Goal: Task Accomplishment & Management: Manage account settings

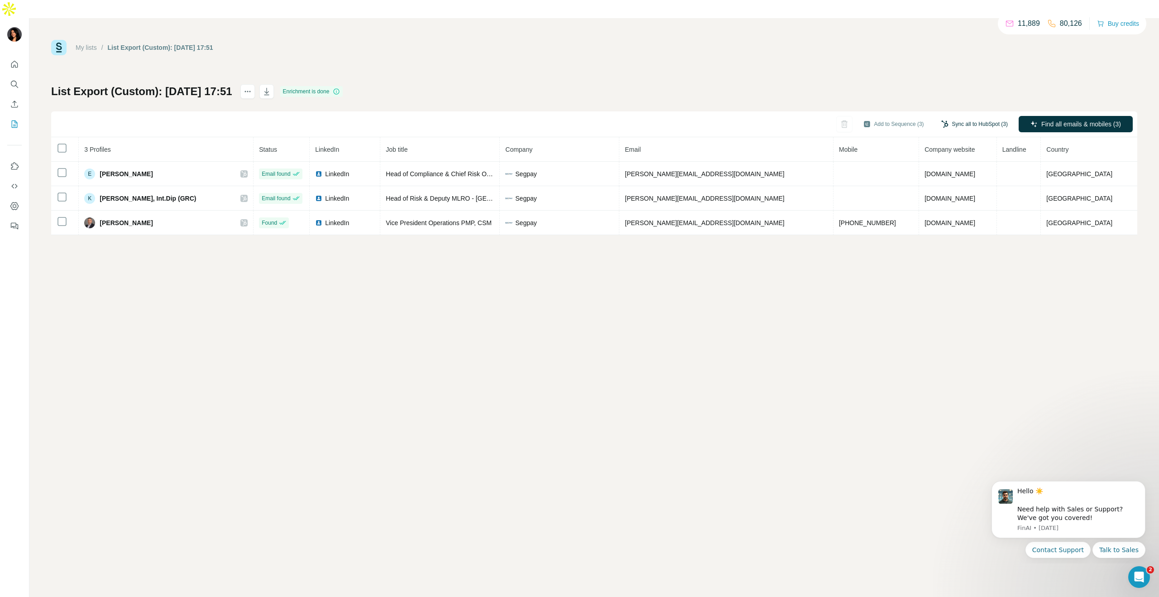
click at [968, 117] on button "Sync all to HubSpot (3)" at bounding box center [974, 124] width 79 height 14
click at [947, 174] on button "Sync all to HubSpot" at bounding box center [960, 174] width 101 height 18
click at [885, 117] on button "Add to Sequence (3)" at bounding box center [893, 124] width 73 height 14
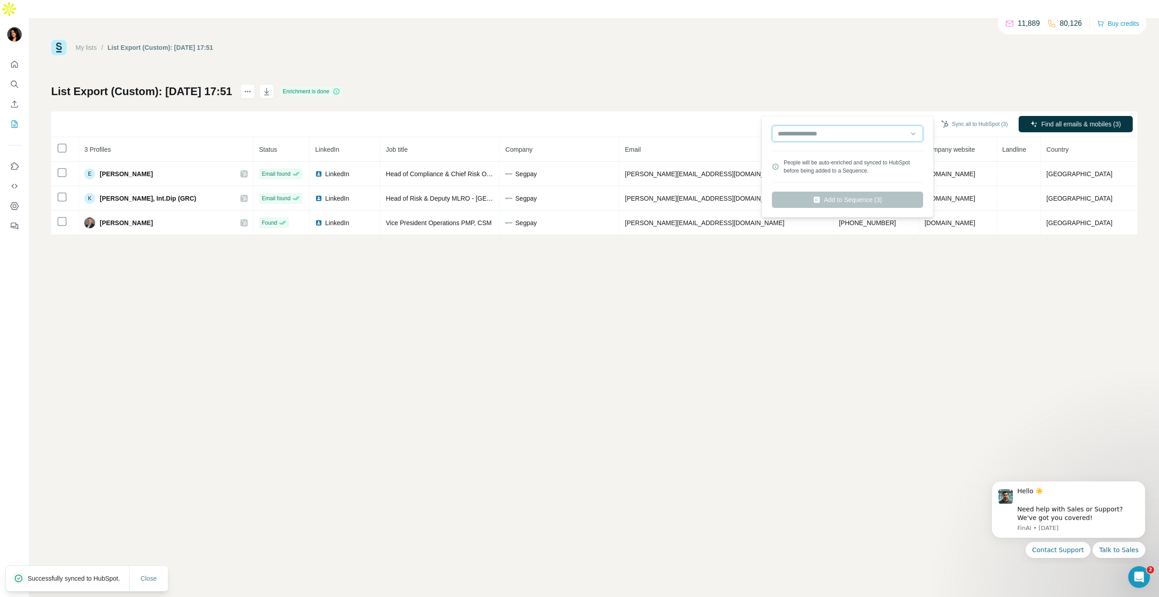
click at [855, 139] on input "text" at bounding box center [847, 133] width 151 height 16
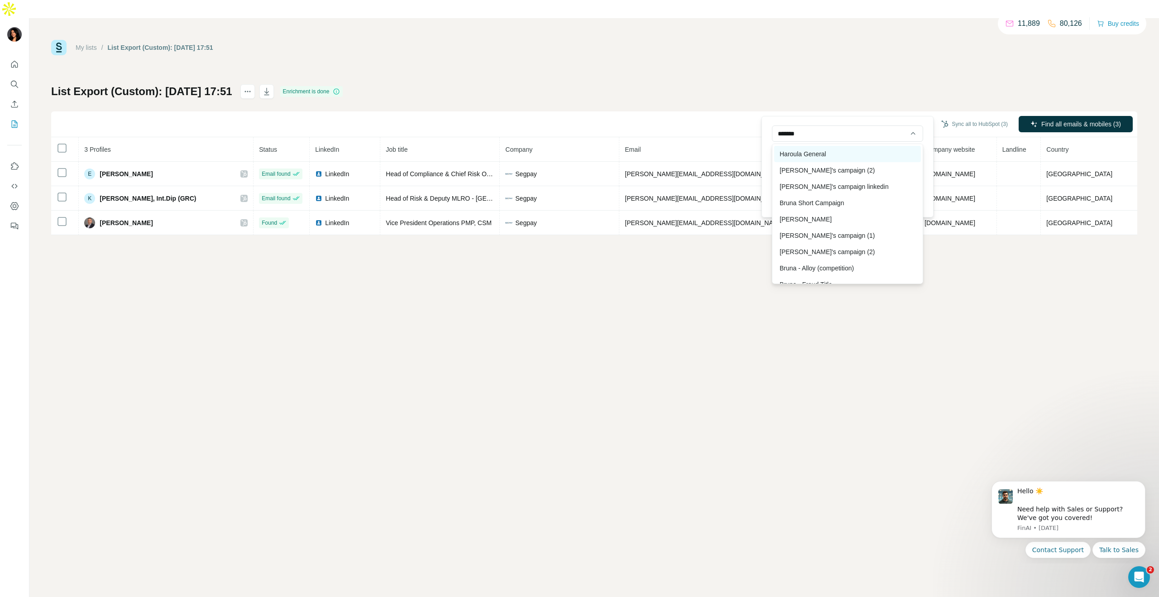
click at [877, 156] on div "Haroula General" at bounding box center [847, 154] width 147 height 16
type input "**********"
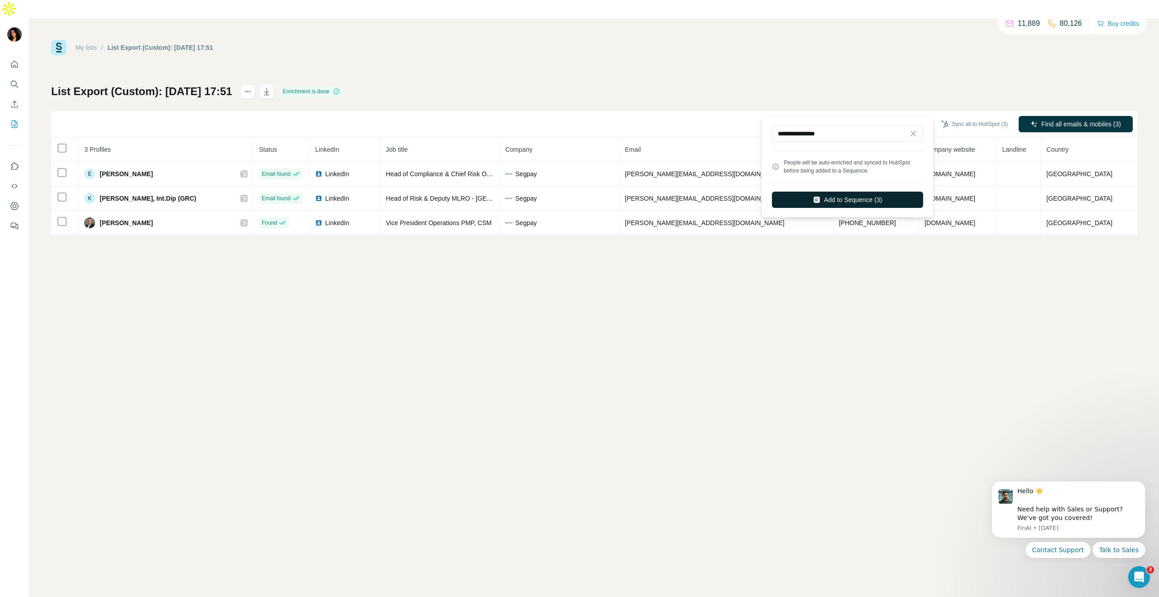
click at [881, 201] on button "Add to Sequence (3)" at bounding box center [847, 200] width 151 height 16
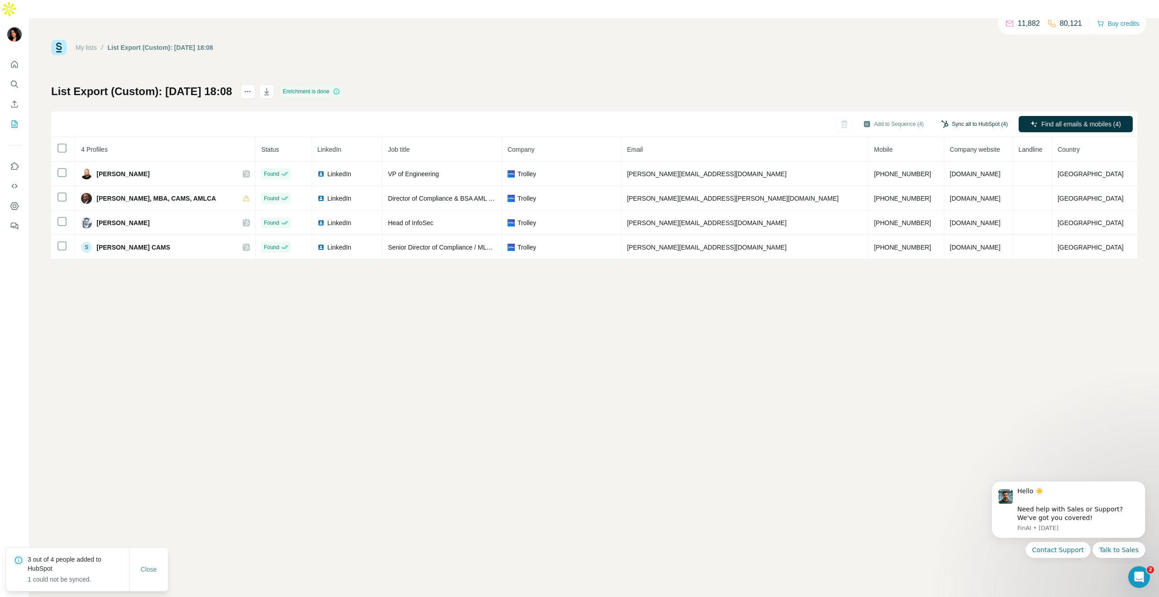
click at [941, 120] on icon "button" at bounding box center [944, 123] width 7 height 7
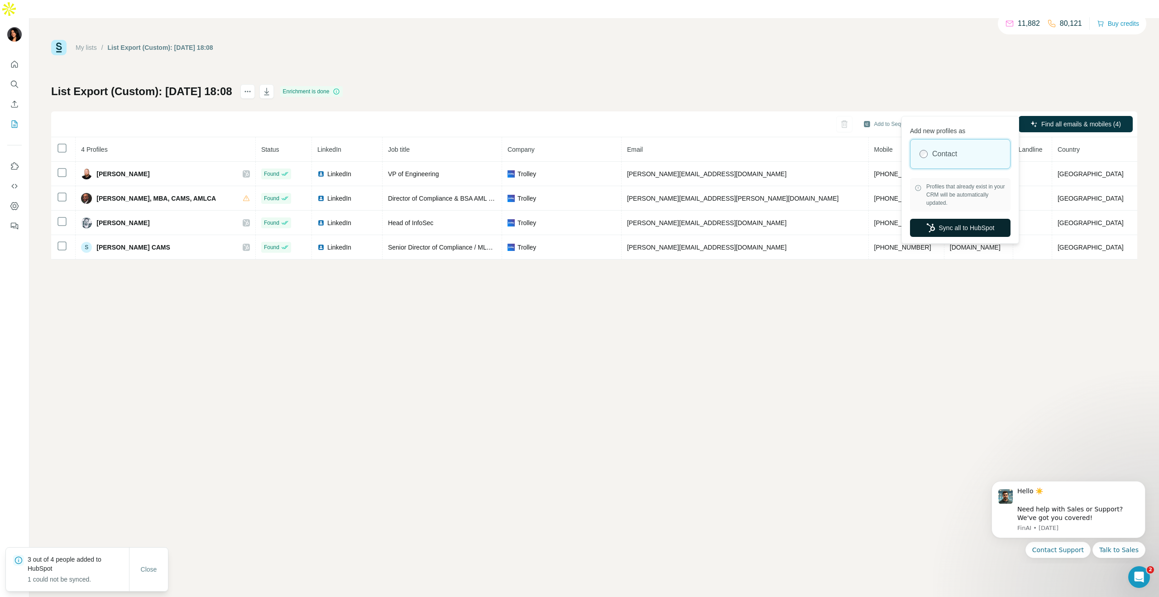
click at [949, 225] on button "Sync all to HubSpot" at bounding box center [960, 228] width 101 height 18
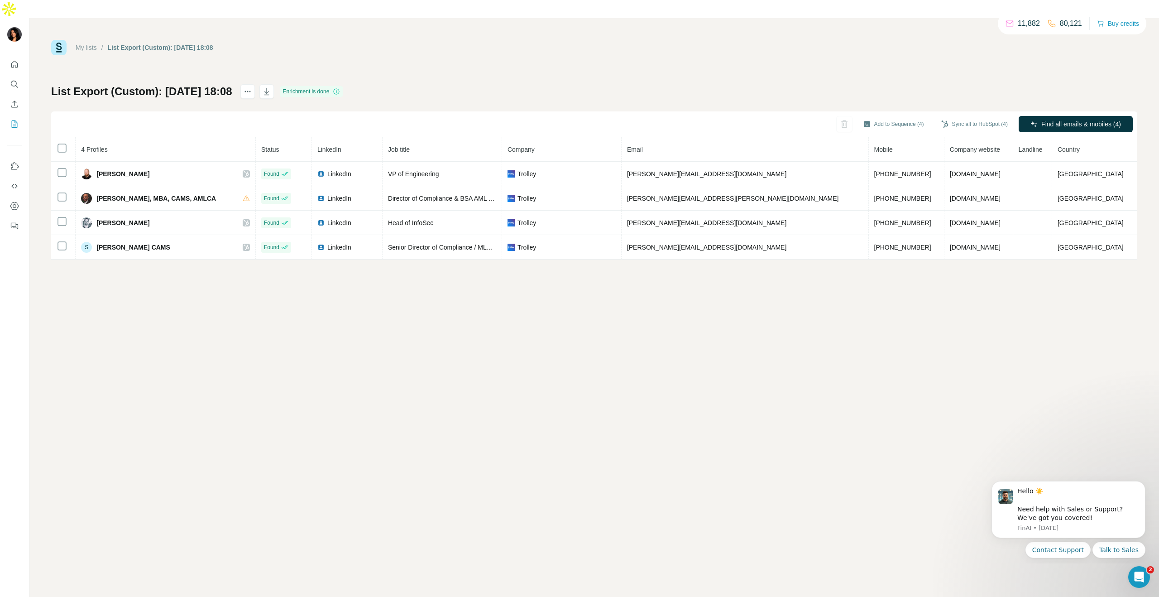
click at [875, 116] on div "Add to Sequence (4)" at bounding box center [893, 124] width 73 height 16
click at [832, 133] on input "text" at bounding box center [847, 133] width 151 height 16
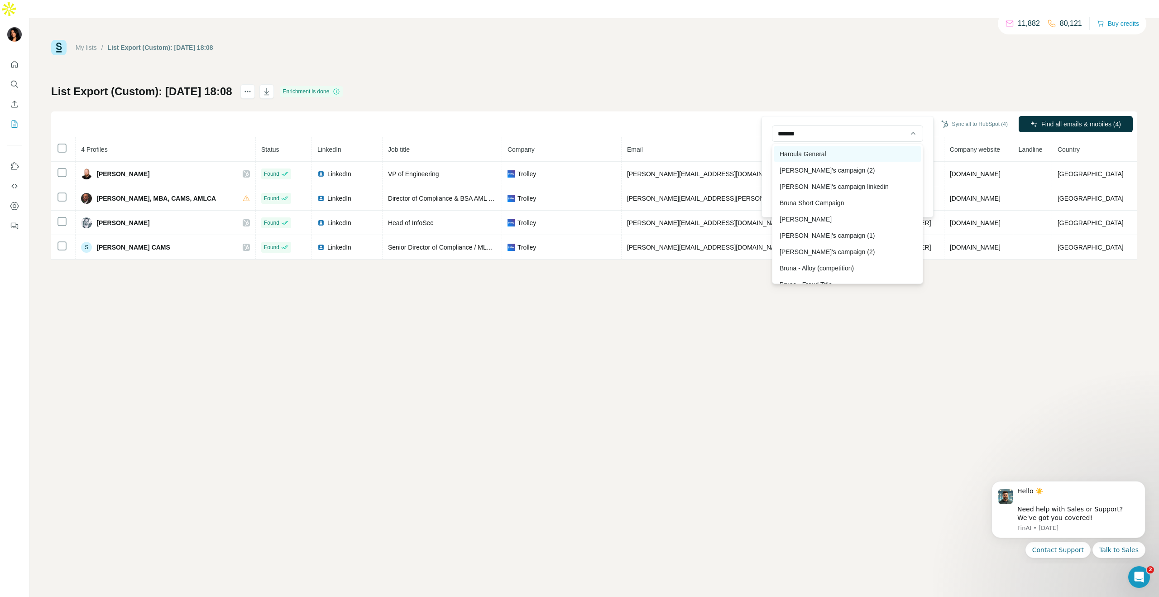
click at [834, 158] on div "Haroula General" at bounding box center [847, 154] width 147 height 16
type input "**********"
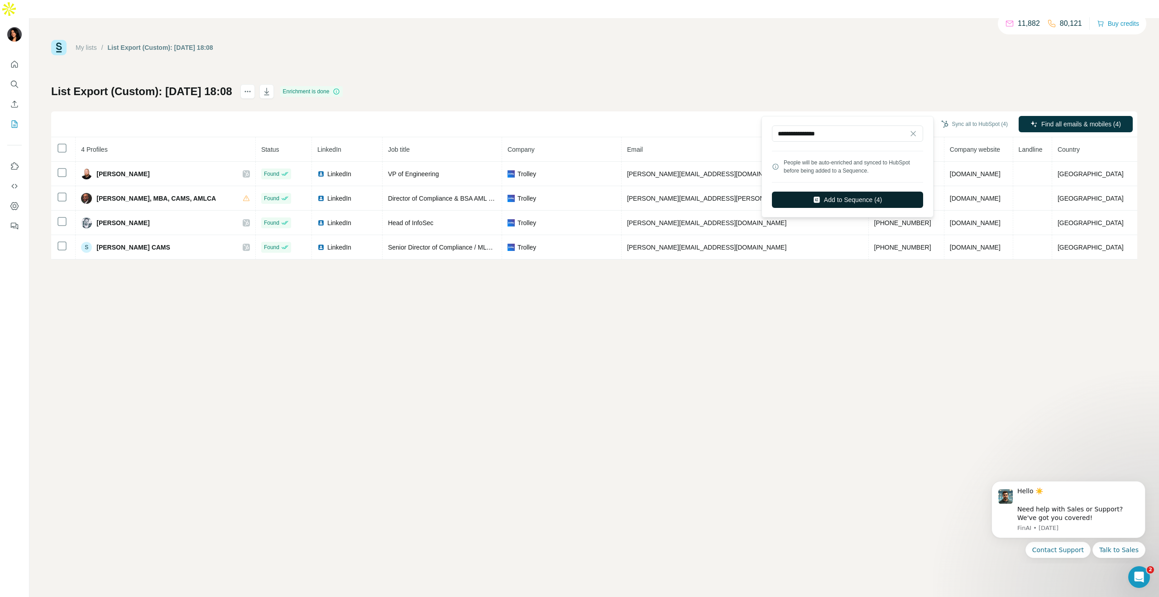
click at [825, 197] on button "Add to Sequence (4)" at bounding box center [847, 200] width 151 height 16
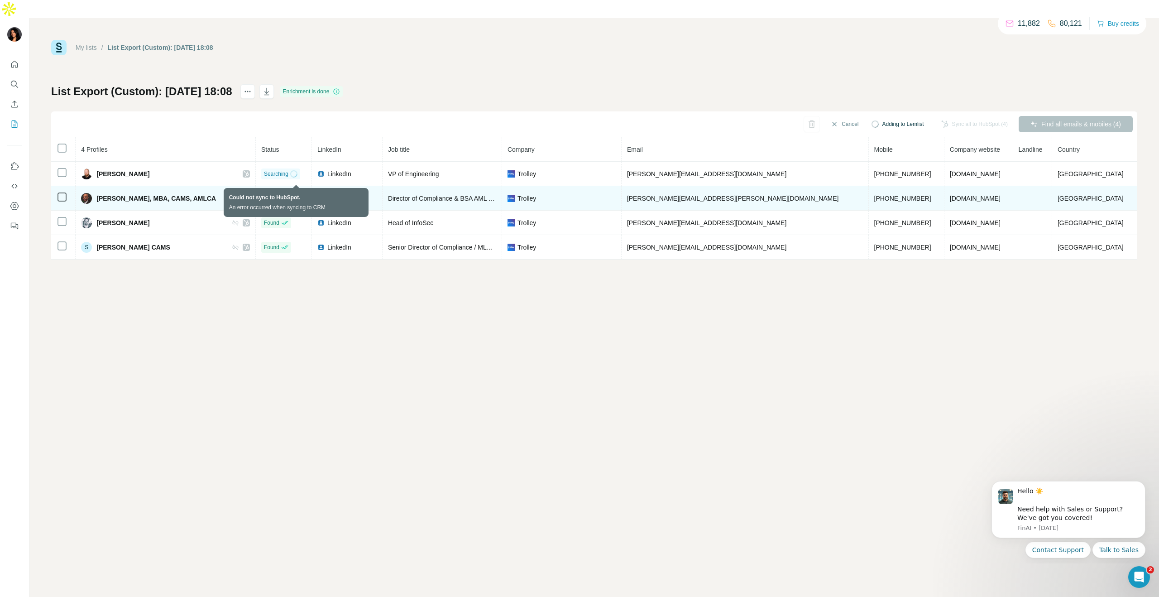
click at [250, 195] on icon at bounding box center [246, 198] width 7 height 7
drag, startPoint x: 678, startPoint y: 179, endPoint x: 785, endPoint y: 179, distance: 106.9
click at [785, 186] on td "[PERSON_NAME][EMAIL_ADDRESS][PERSON_NAME][DOMAIN_NAME]" at bounding box center [745, 198] width 247 height 24
copy span "[PERSON_NAME][EMAIL_ADDRESS][PERSON_NAME][DOMAIN_NAME]"
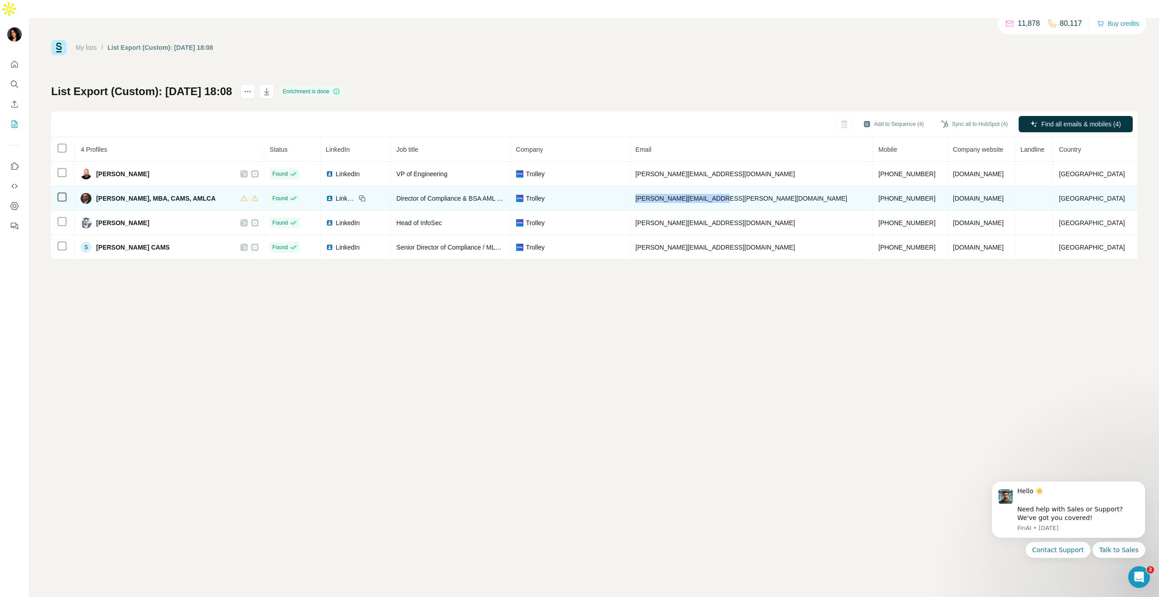
click at [797, 186] on td "[PERSON_NAME][EMAIL_ADDRESS][PERSON_NAME][DOMAIN_NAME]" at bounding box center [751, 198] width 243 height 24
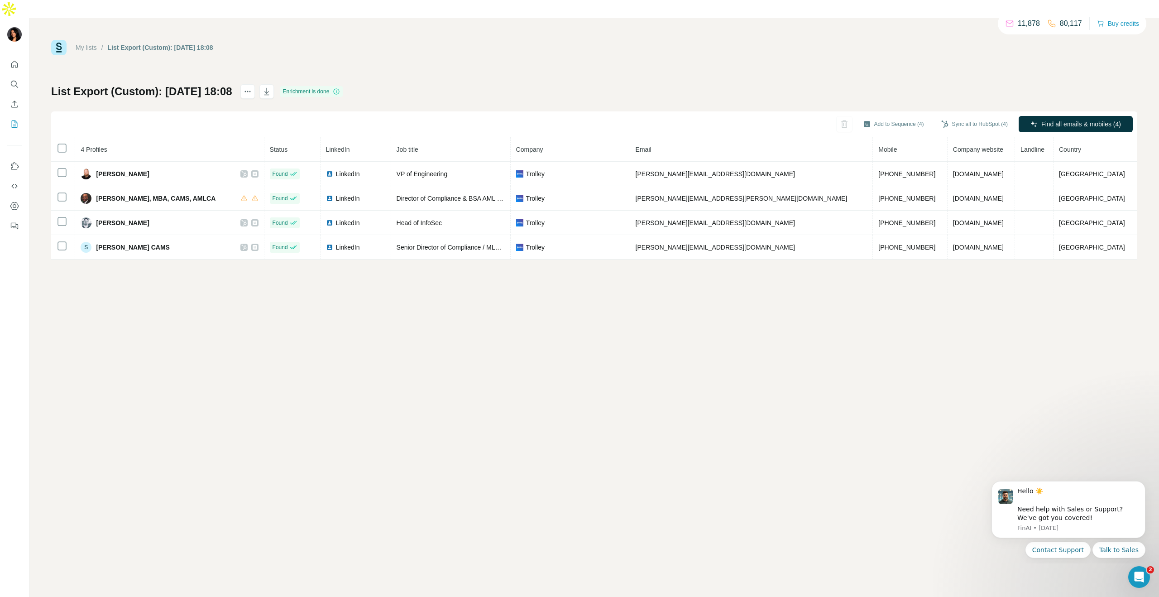
click at [126, 194] on span "[PERSON_NAME], MBA, CAMS, AMLCA" at bounding box center [156, 198] width 120 height 9
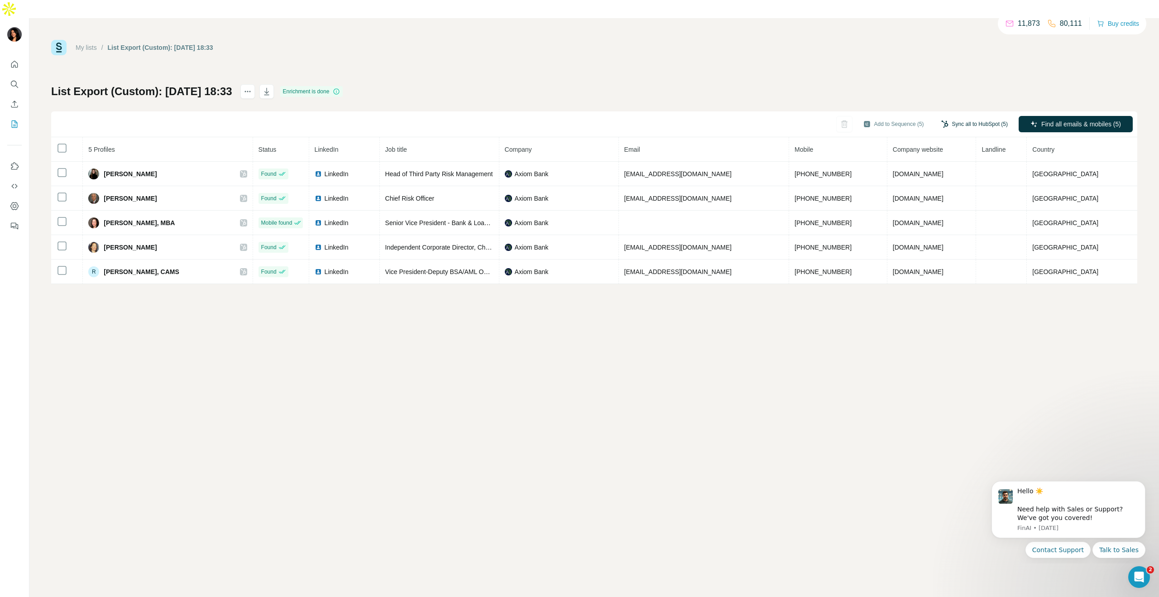
click at [984, 117] on button "Sync all to HubSpot (5)" at bounding box center [974, 124] width 79 height 14
click at [954, 170] on button "Sync all to HubSpot" at bounding box center [960, 174] width 101 height 18
click at [949, 117] on button "Sync all to HubSpot (5)" at bounding box center [974, 124] width 79 height 14
click at [939, 84] on div "List Export (Custom): 02/10/2025 18:33 Enrichment is done Add to Sequence (5) S…" at bounding box center [594, 184] width 1086 height 200
click at [897, 117] on button "Add to Sequence (5)" at bounding box center [893, 124] width 73 height 14
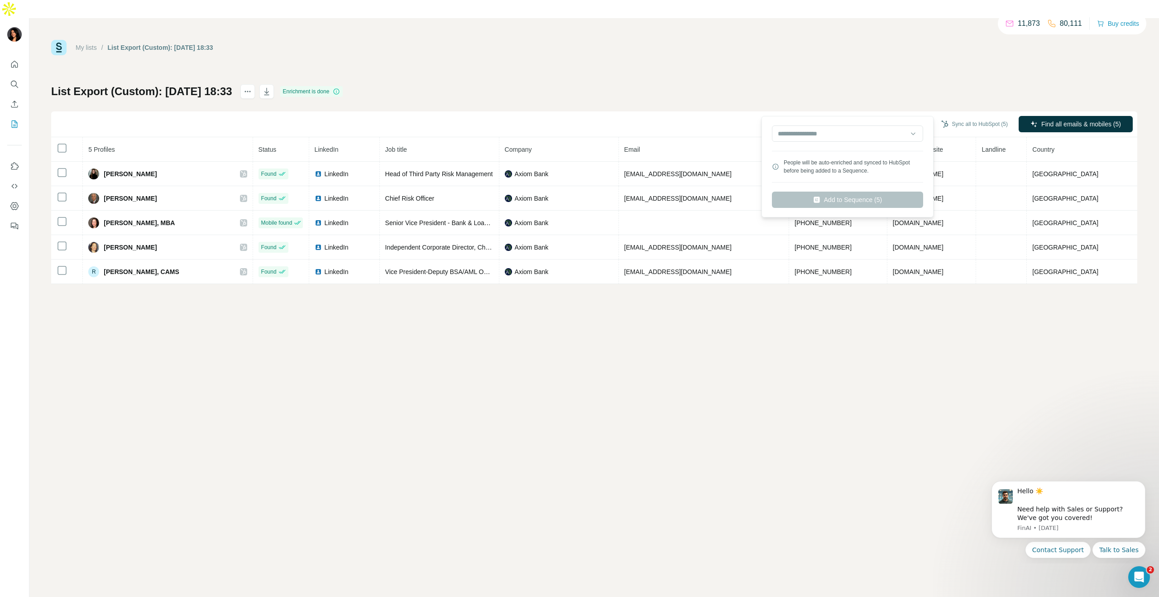
click at [938, 111] on div "Add to Sequence (5) Sync all to HubSpot (5) Find all emails & mobiles (5)" at bounding box center [594, 124] width 1086 height 26
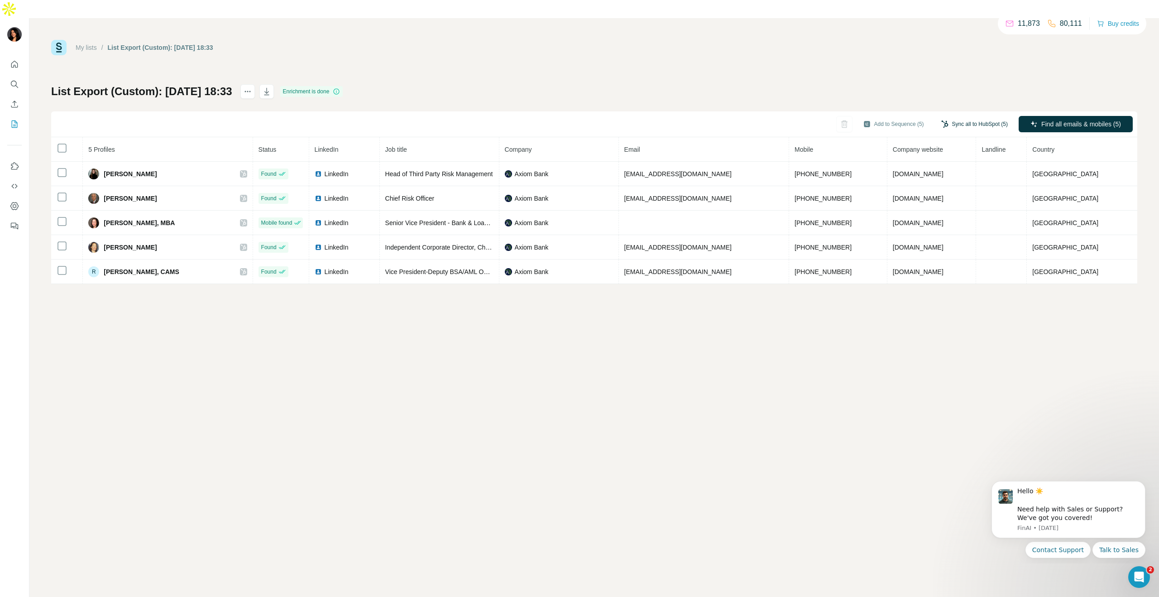
click at [948, 117] on button "Sync all to HubSpot (5)" at bounding box center [974, 124] width 79 height 14
click at [932, 174] on icon "button" at bounding box center [930, 174] width 8 height 9
click at [879, 117] on button "Add to Sequence (5)" at bounding box center [893, 124] width 73 height 14
click at [844, 132] on input "text" at bounding box center [847, 133] width 151 height 16
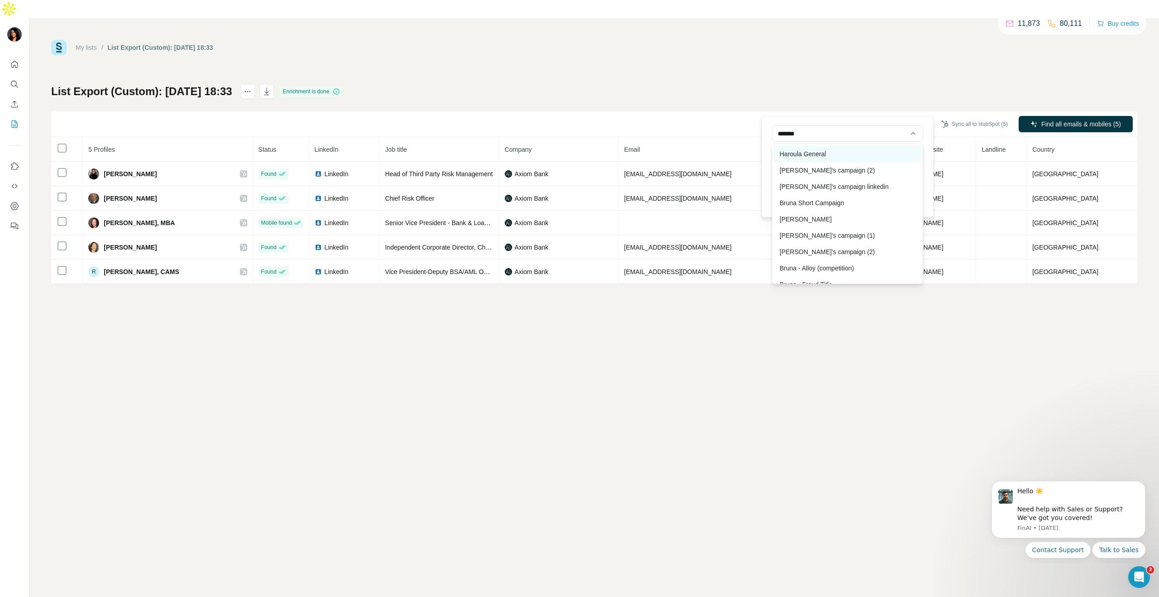
click at [860, 155] on div "Haroula General" at bounding box center [847, 154] width 147 height 16
type input "**********"
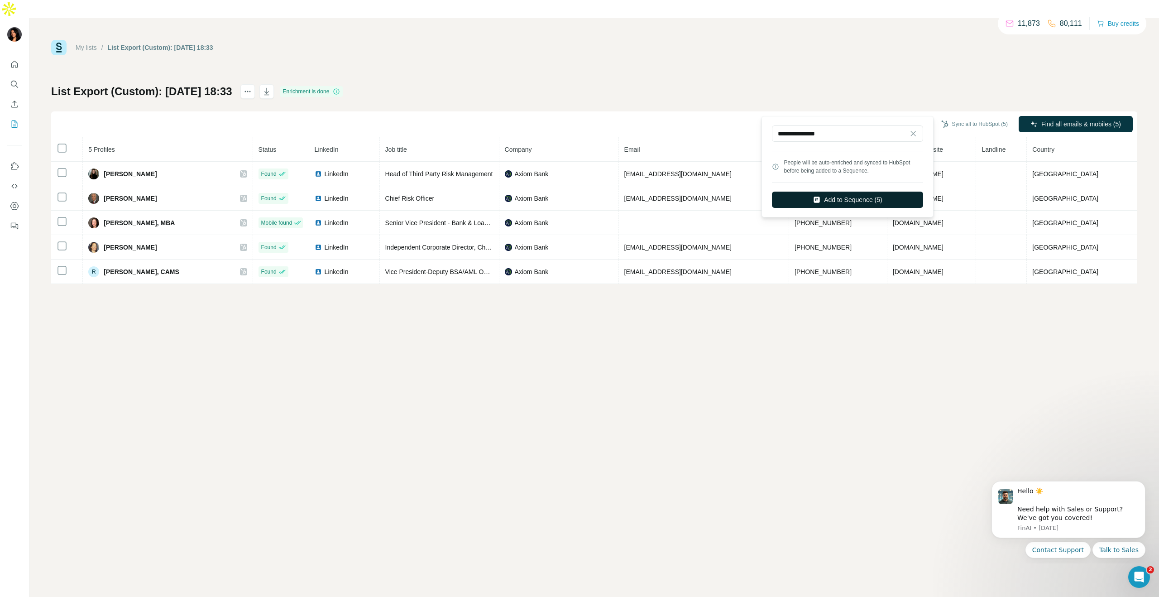
click at [861, 197] on button "Add to Sequence (5)" at bounding box center [847, 200] width 151 height 16
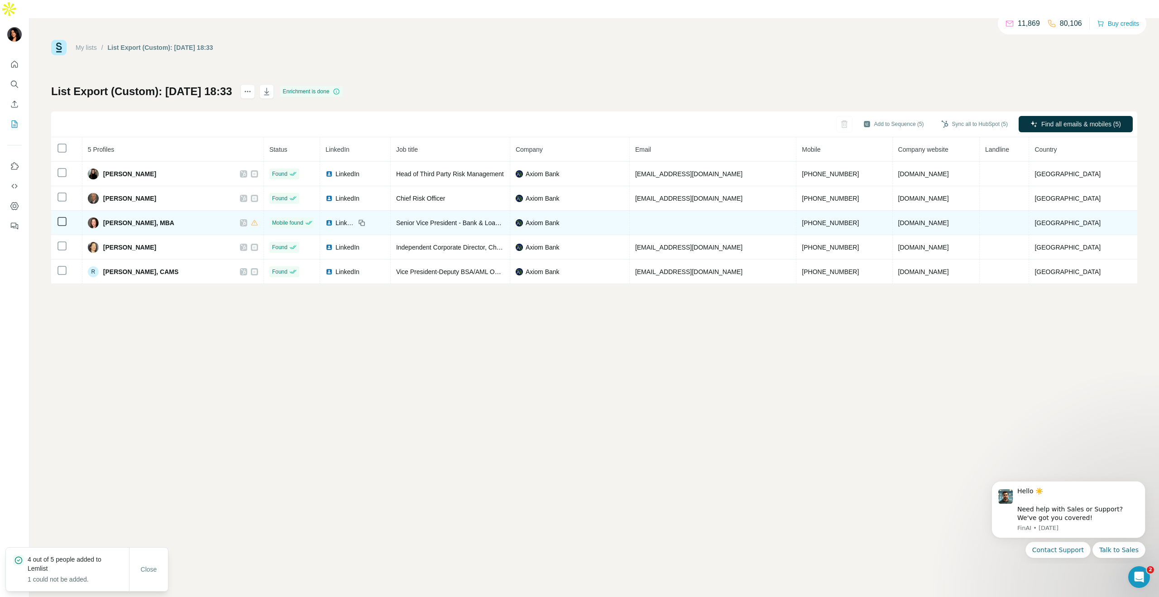
click at [158, 218] on span "Marilinda Martinez, MBA" at bounding box center [138, 222] width 71 height 9
click at [264, 211] on td "Marilinda Martinez, MBA" at bounding box center [173, 223] width 182 height 24
click at [134, 218] on span "Marilinda Martinez, MBA" at bounding box center [138, 222] width 71 height 9
